Goal: Answer question/provide support

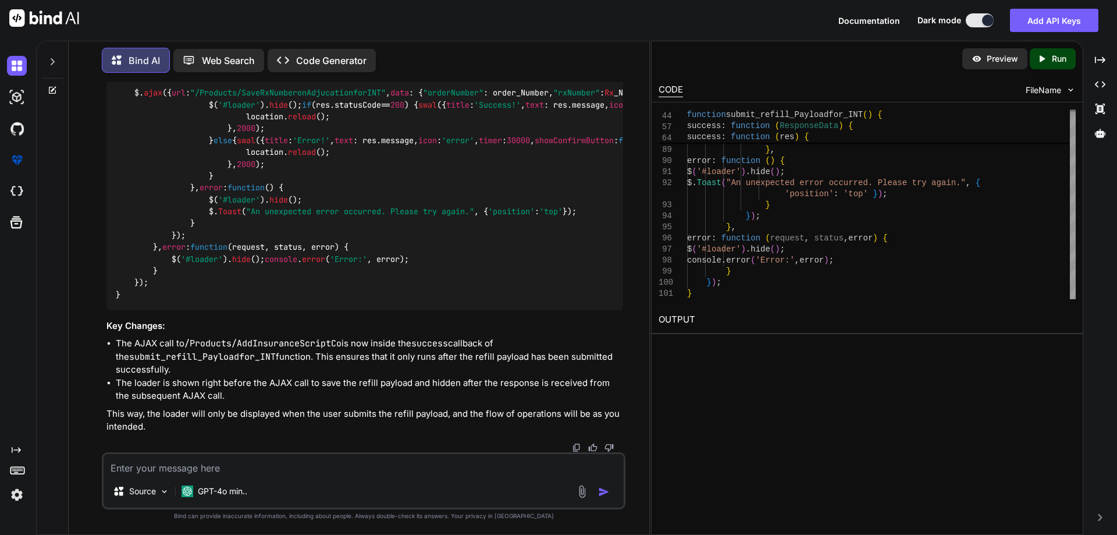
scroll to position [2270, 0]
click at [286, 479] on div "Source GPT-4o min.." at bounding box center [363, 480] width 523 height 57
click at [279, 472] on textarea at bounding box center [364, 464] width 520 height 21
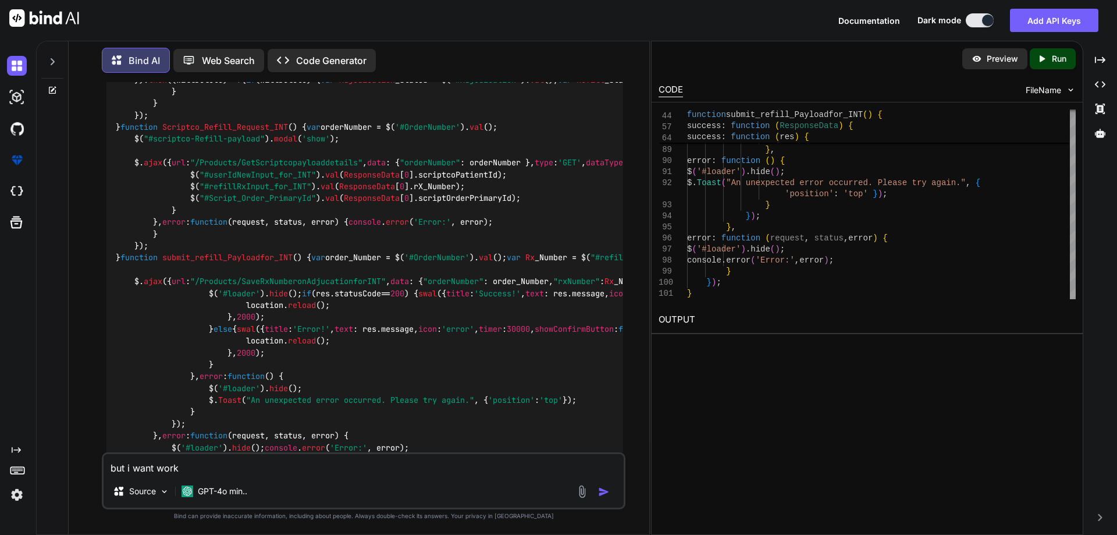
scroll to position [1223, 0]
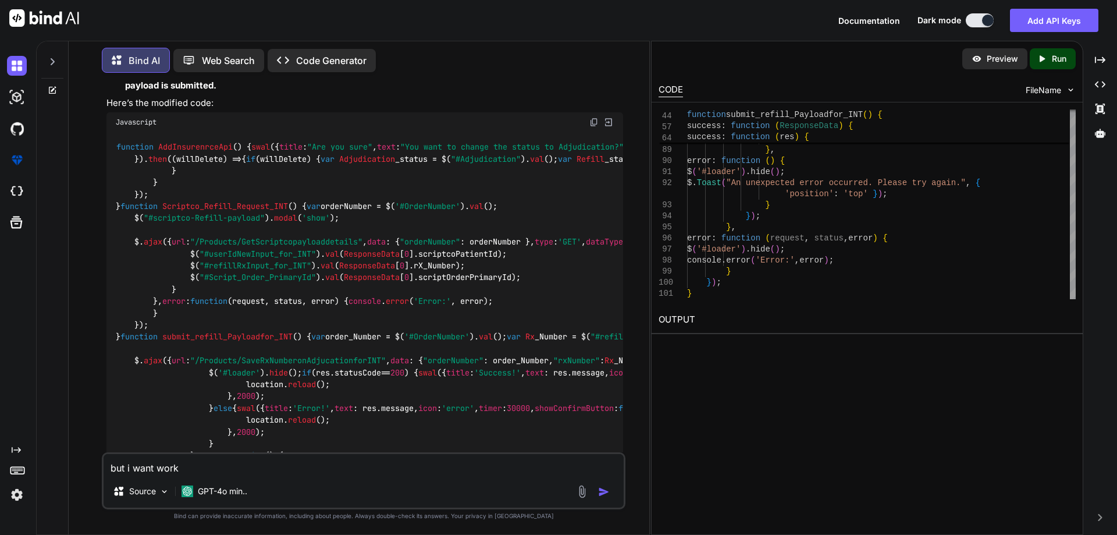
drag, startPoint x: 172, startPoint y: 312, endPoint x: 552, endPoint y: 316, distance: 380.4
click at [552, 316] on code "function AddInsurenrceApi ( ) { swal ({ title : "Are you sure" , text : "You wa…" at bounding box center [1116, 354] width 2001 height 427
click at [553, 317] on code "function AddInsurenrceApi ( ) { swal ({ title : "Are you sure" , text : "You wa…" at bounding box center [1116, 354] width 2001 height 427
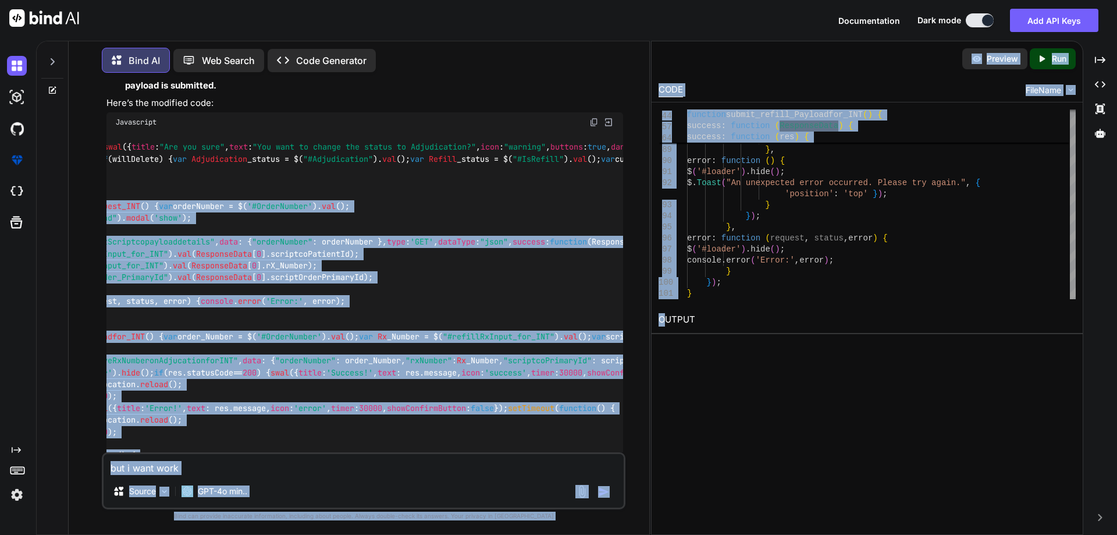
drag, startPoint x: 376, startPoint y: 316, endPoint x: 551, endPoint y: 309, distance: 175.8
click at [644, 308] on div "You For the old order which is not mapped with order webhook i will make an que…" at bounding box center [363, 308] width 571 height 452
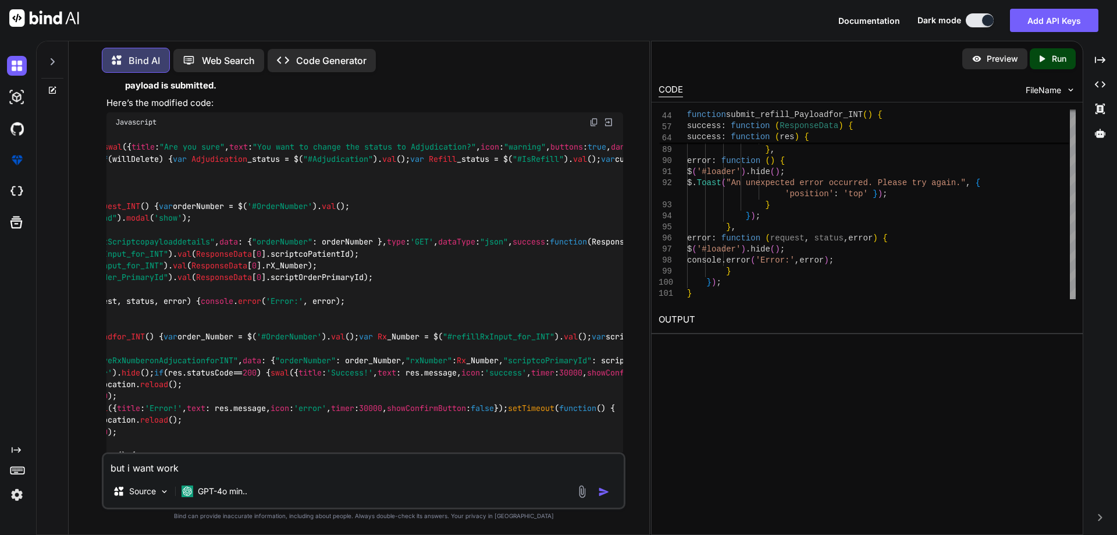
drag, startPoint x: 512, startPoint y: 315, endPoint x: 595, endPoint y: 310, distance: 83.3
click at [595, 310] on code "function AddInsurenrceApi ( ) { swal ({ title : "Are you sure" , text : "You wa…" at bounding box center [968, 354] width 2001 height 427
drag, startPoint x: 508, startPoint y: 310, endPoint x: 593, endPoint y: 308, distance: 85.5
click at [593, 308] on code "function AddInsurenrceApi ( ) { swal ({ title : "Are you sure" , text : "You wa…" at bounding box center [968, 354] width 2001 height 427
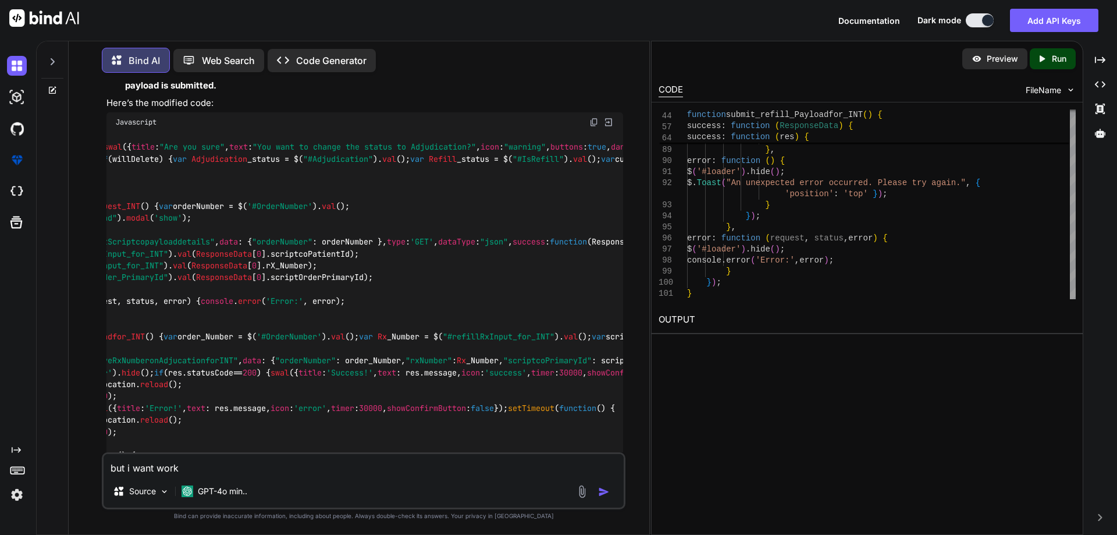
copy code "SalechannelId != 4"
click at [192, 469] on textarea "but i want work" at bounding box center [364, 464] width 520 height 21
click at [167, 471] on textarea "but i want work" at bounding box center [364, 464] width 520 height 21
paste textarea "SalechannelId != 4"
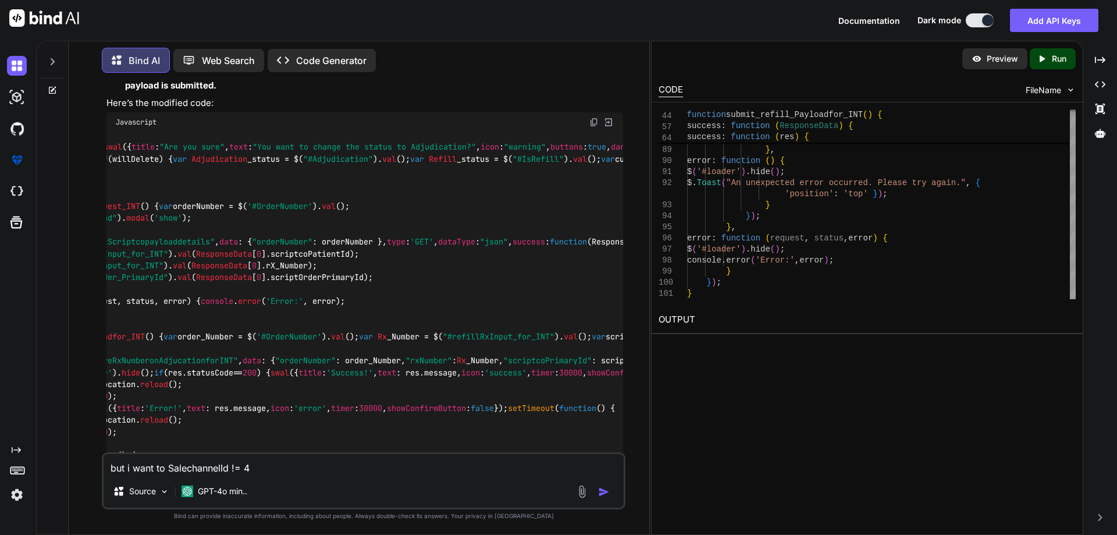
click at [164, 472] on textarea "but i want to SalechannelId != 4" at bounding box center [364, 464] width 520 height 21
click at [290, 466] on textarea "but i want to for SalechannelId != 4" at bounding box center [364, 464] width 520 height 21
click at [251, 465] on textarea "but i want to for SalechannelId != 4" at bounding box center [364, 464] width 520 height 21
click at [285, 468] on textarea "but i want to for SalechannelId == 4" at bounding box center [364, 464] width 520 height 21
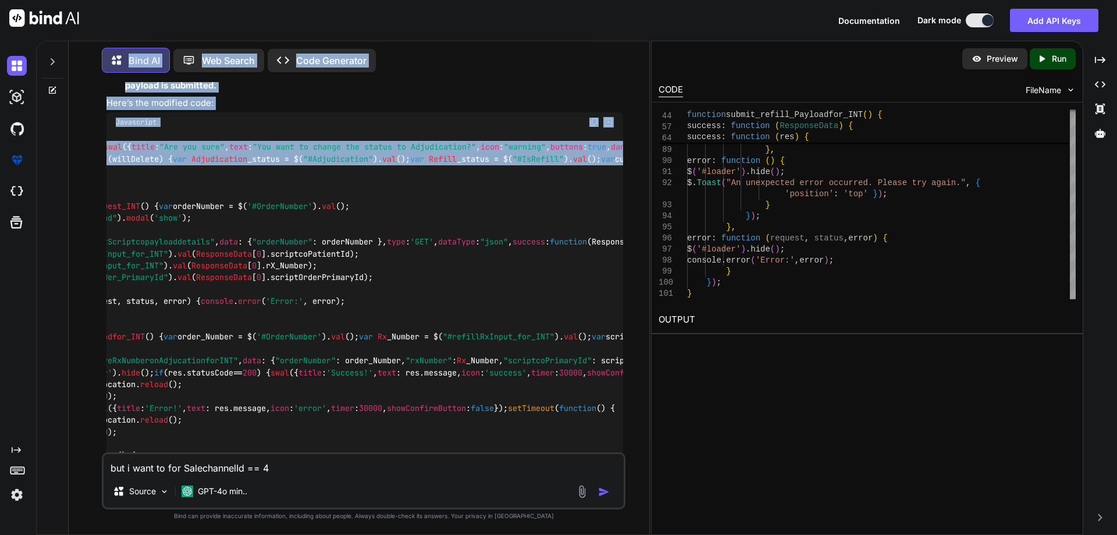
scroll to position [0, 0]
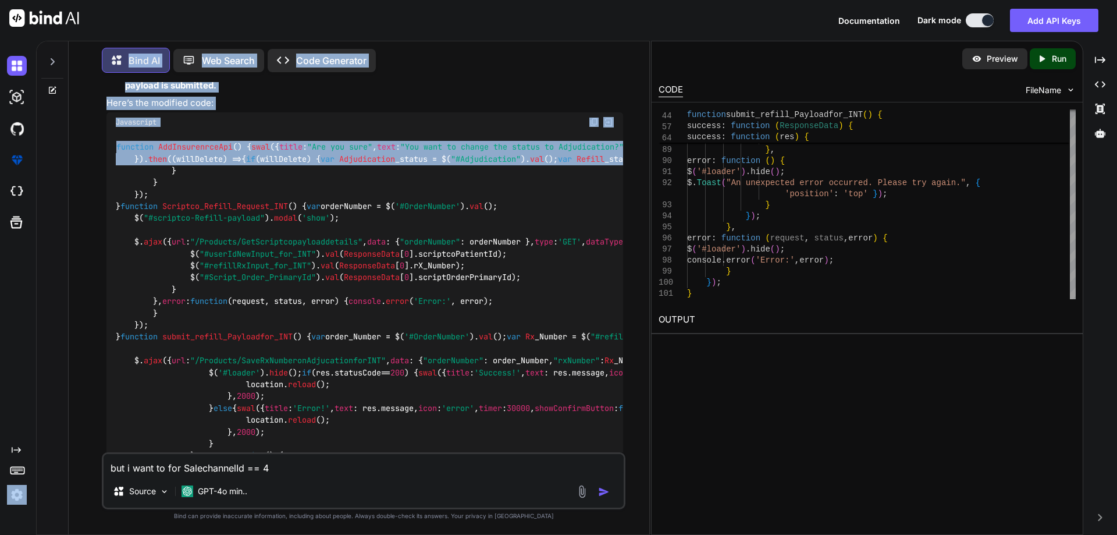
drag, startPoint x: 320, startPoint y: 294, endPoint x: 16, endPoint y: 291, distance: 304.2
click at [16, 291] on div "Created with Pixso. Bind AI Web Search Created with Pixso. Code Generator You F…" at bounding box center [558, 288] width 1117 height 494
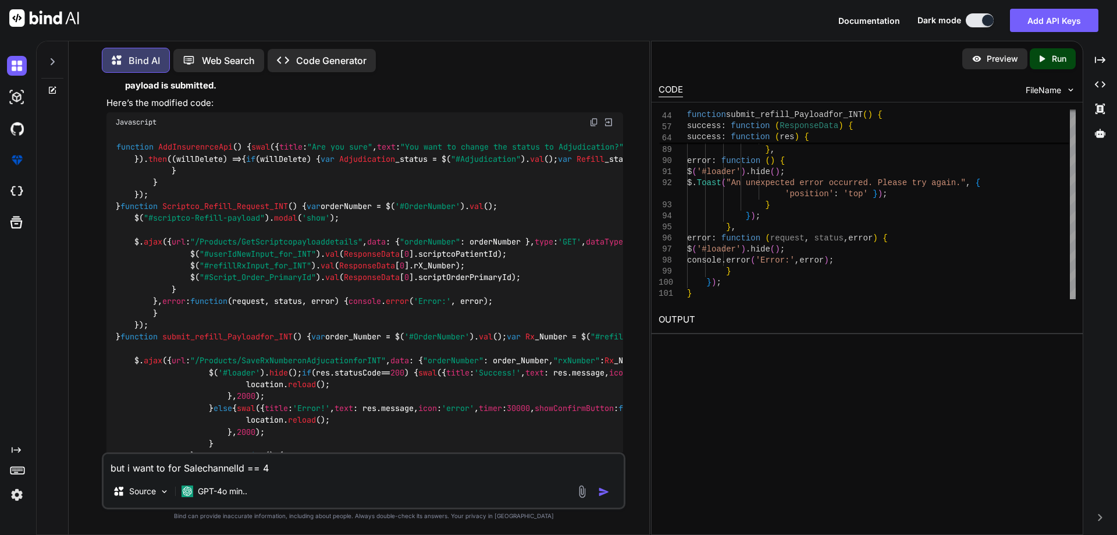
click at [385, 337] on div "function AddInsurenrceApi ( ) { swal ({ title : "Are you sure" , text : "You wa…" at bounding box center [364, 355] width 516 height 446
drag, startPoint x: 127, startPoint y: 158, endPoint x: 244, endPoint y: 237, distance: 140.3
click at [244, 237] on div "function AddInsurenrceApi ( ) { swal ({ title : "Are you sure" , text : "You wa…" at bounding box center [364, 355] width 516 height 446
copy code "swal ({ title : "Are you sure" , text : "You want to change the status to Adjud…"
click at [307, 462] on textarea "but i want to for SalechannelId == 4" at bounding box center [364, 464] width 520 height 21
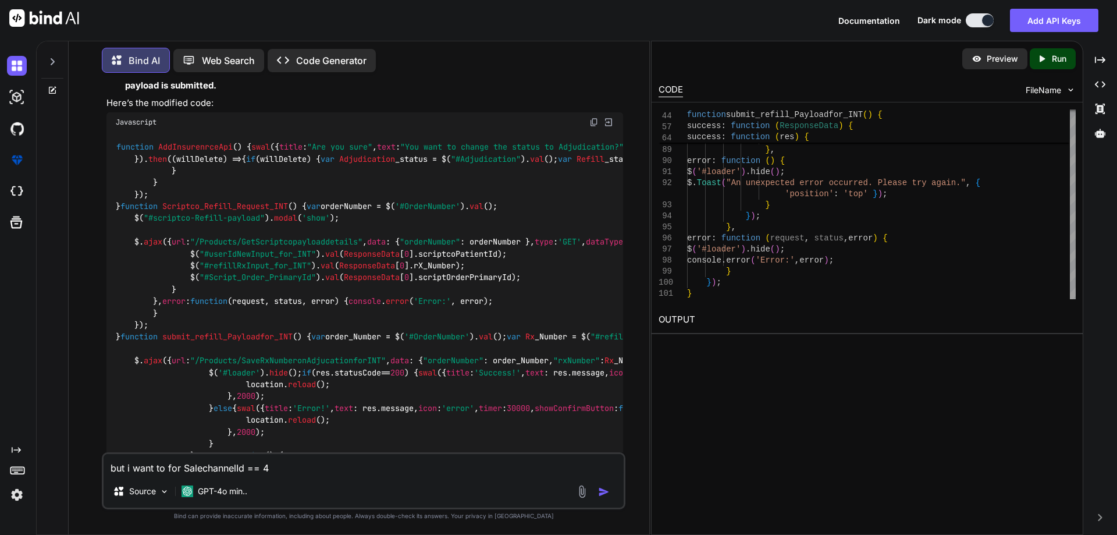
paste textarea "swal({ title: "Are you sure", text: "You want to change the status to Adjudicat…"
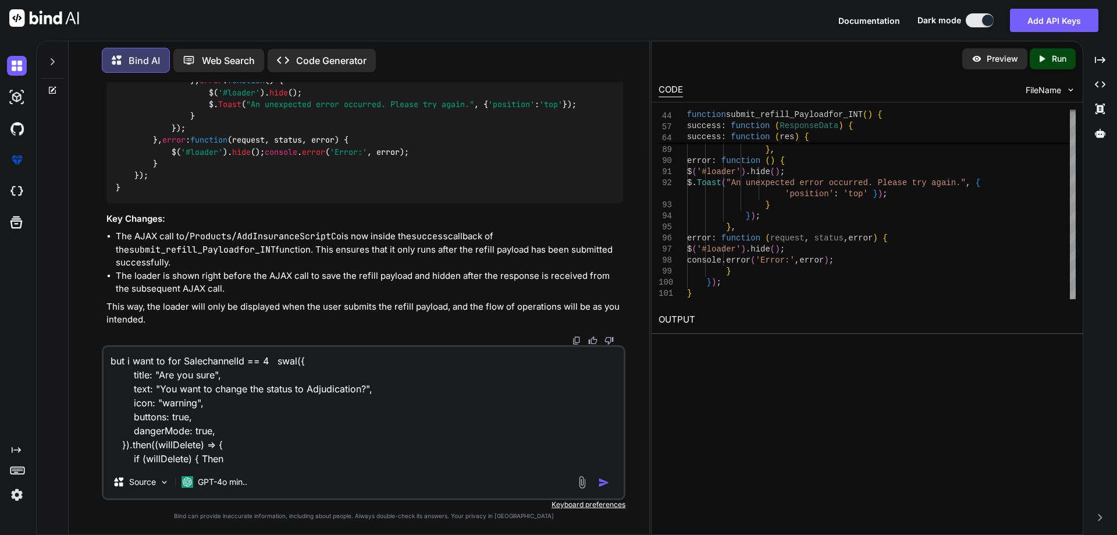
scroll to position [1804, 0]
drag, startPoint x: 133, startPoint y: 145, endPoint x: 181, endPoint y: 155, distance: 49.3
copy code "$( '#loader' ). show ();"
click at [263, 461] on textarea "but i want to for SalechannelId == 4 swal({ title: "Are you sure", text: "You w…" at bounding box center [364, 406] width 520 height 119
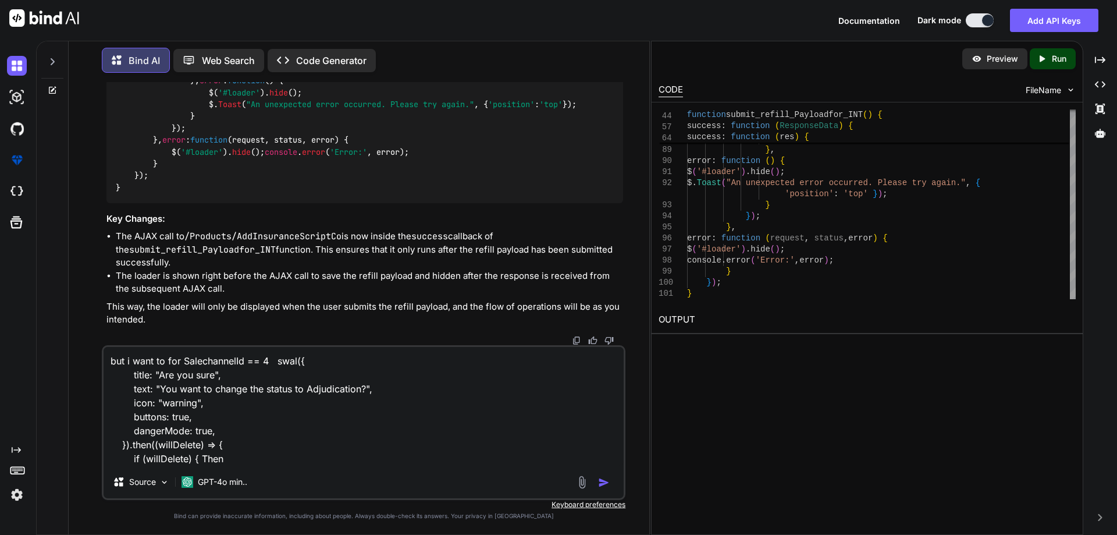
paste textarea "$('#loader').show();"
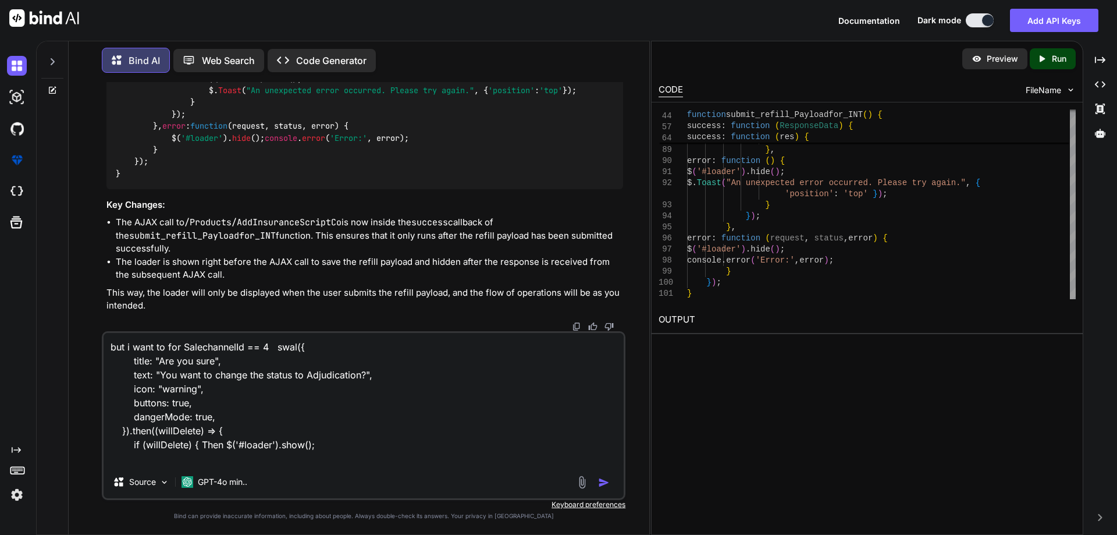
scroll to position [1921, 0]
drag, startPoint x: 168, startPoint y: 141, endPoint x: 350, endPoint y: 192, distance: 189.5
copy code "$. ajax ({ url : "/Products/AddInsuranceScriptCo" , data : { OrderNumber : orde…"
click at [338, 446] on textarea "but i want to for SalechannelId == 4 swal({ title: "Are you sure", text: "You w…" at bounding box center [364, 399] width 520 height 133
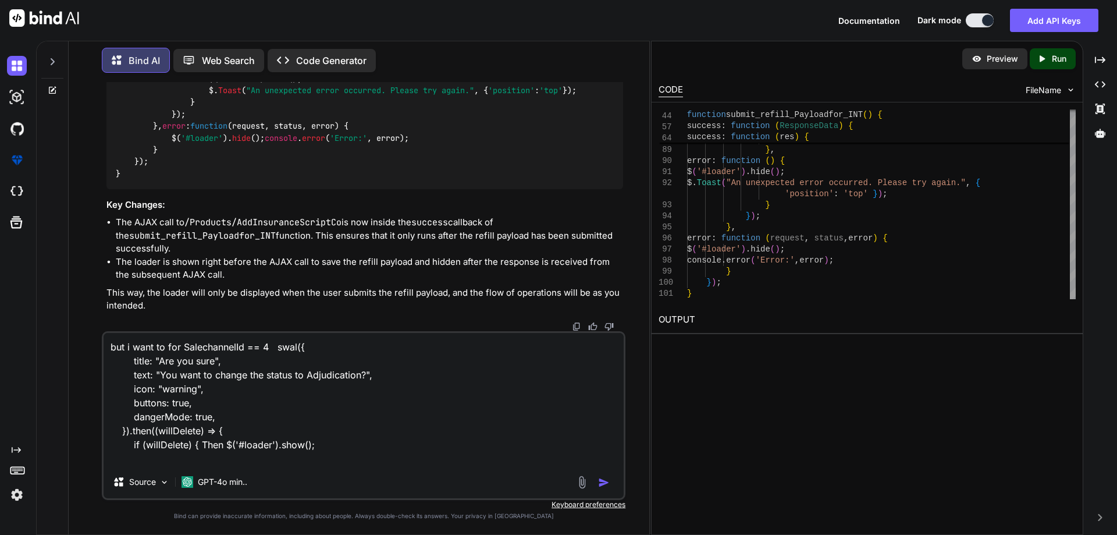
paste textarea "$.ajax({ url: "/Products/AddInsuranceScriptCo", data: { OrderNumber: order_Numb…"
type textarea "but i want to for SalechannelId == 4 swal({ title: "Are you sure", text: "You w…"
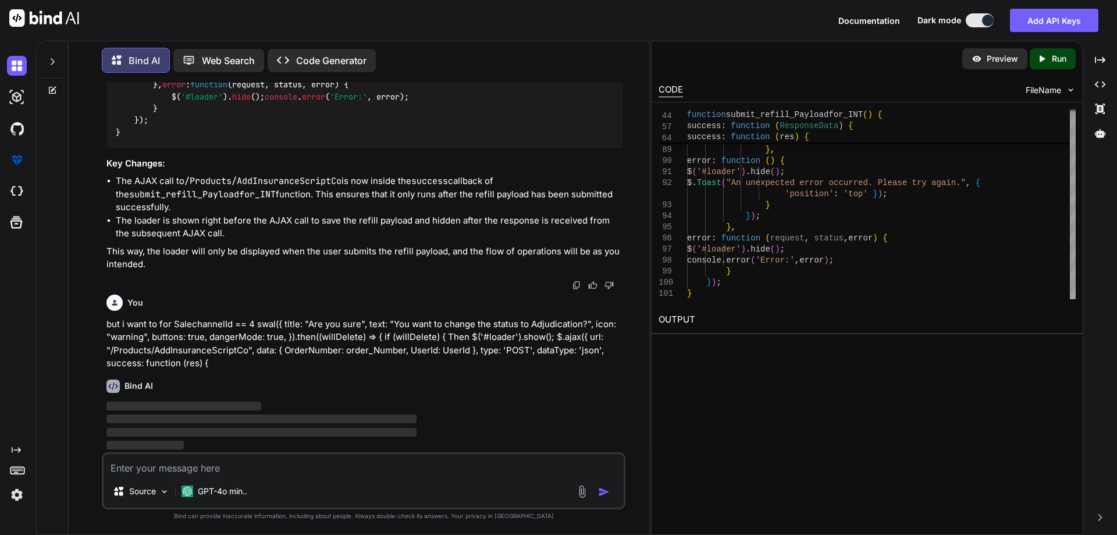
scroll to position [2432, 0]
click at [209, 378] on div "Bind AI ‌ ‌ ‌ ‌" at bounding box center [364, 411] width 516 height 82
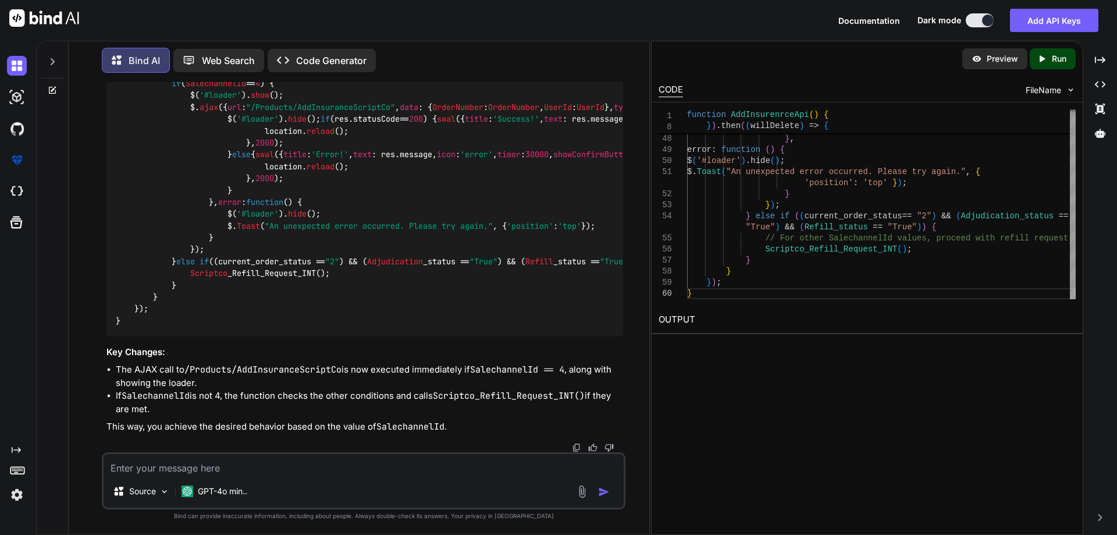
scroll to position [2747, 0]
click at [593, 40] on img at bounding box center [593, 34] width 9 height 9
